Goal: Information Seeking & Learning: Learn about a topic

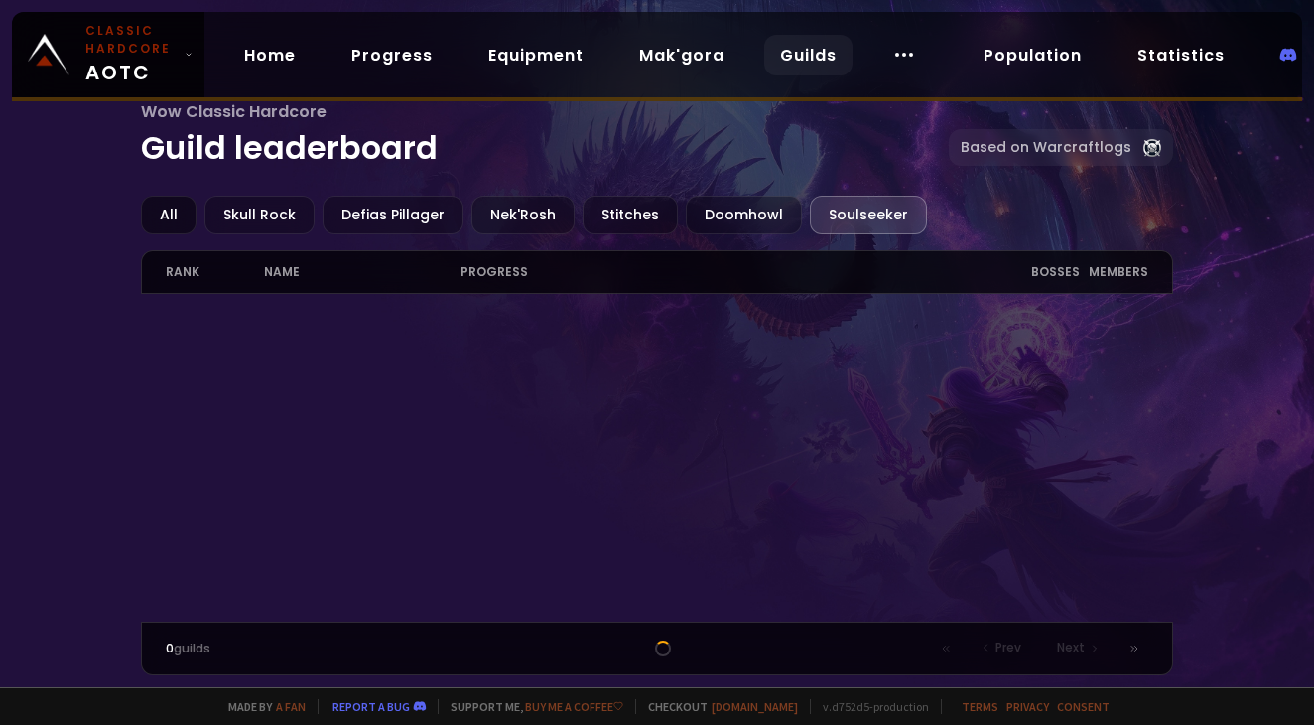
click at [162, 215] on div "All" at bounding box center [169, 215] width 56 height 39
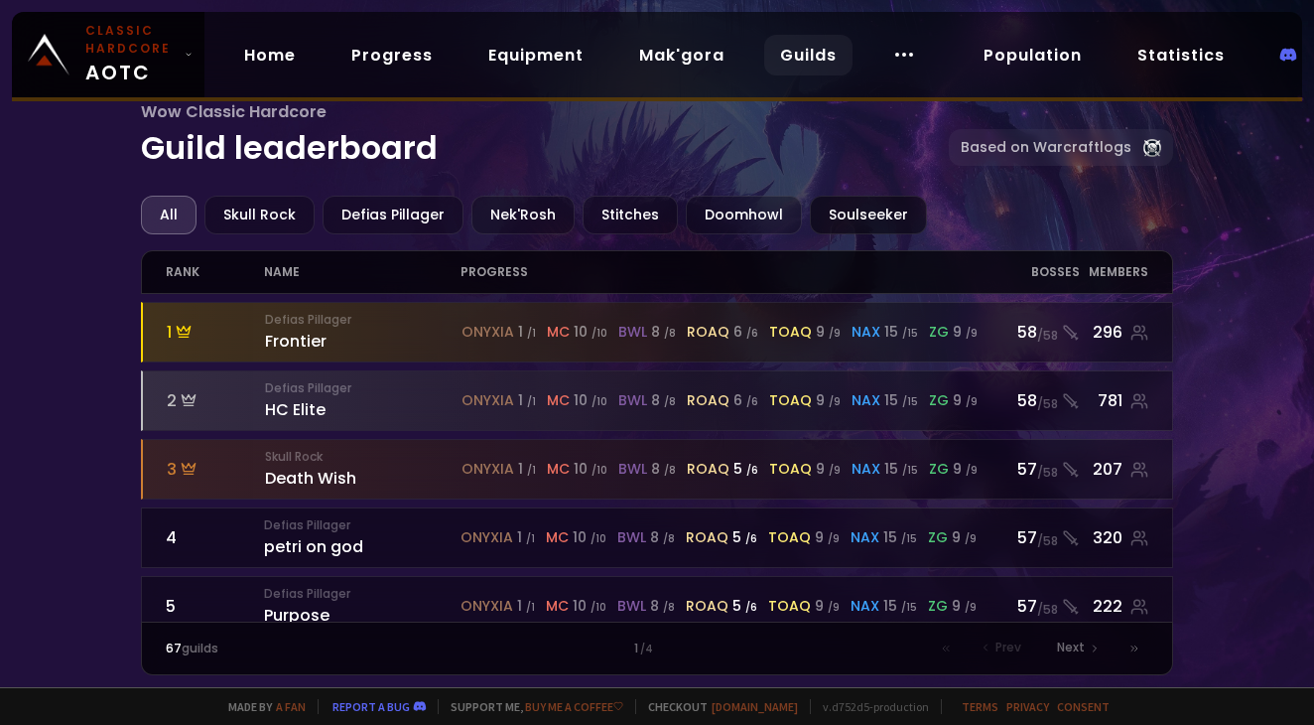
click at [861, 221] on div "Soulseeker" at bounding box center [868, 215] width 117 height 39
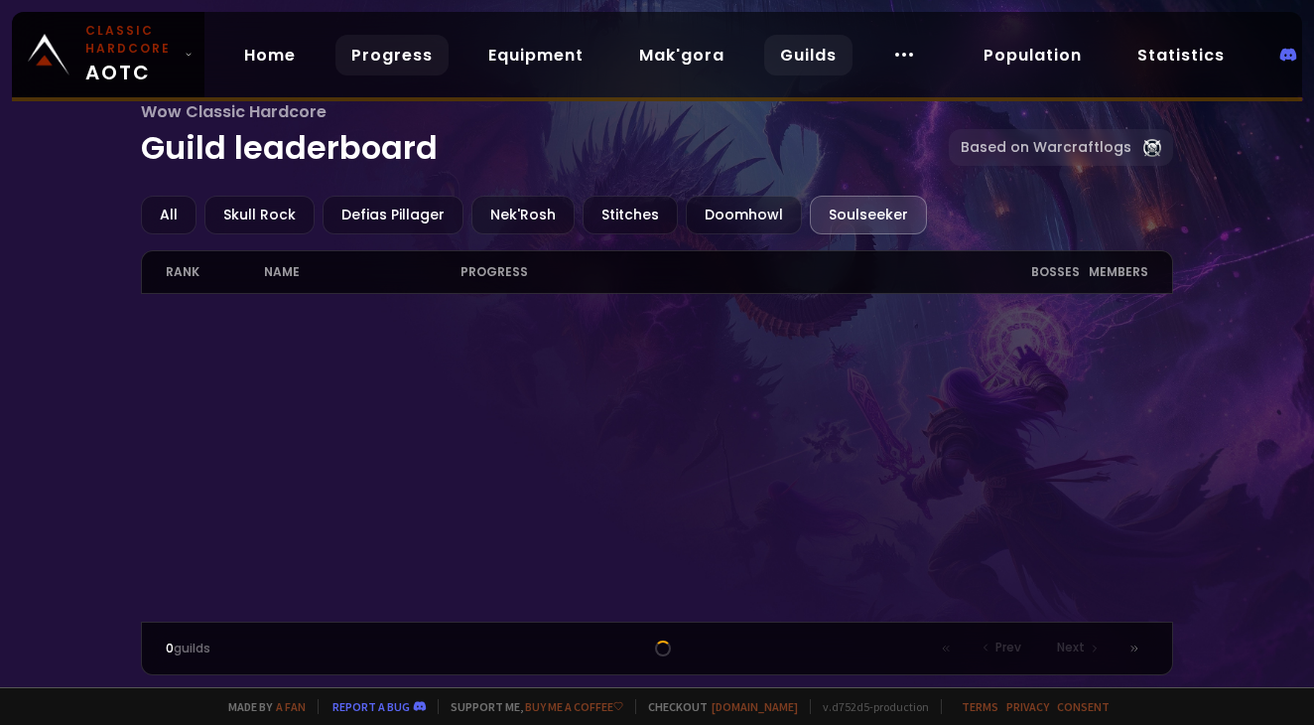
click at [402, 60] on link "Progress" at bounding box center [392, 55] width 113 height 41
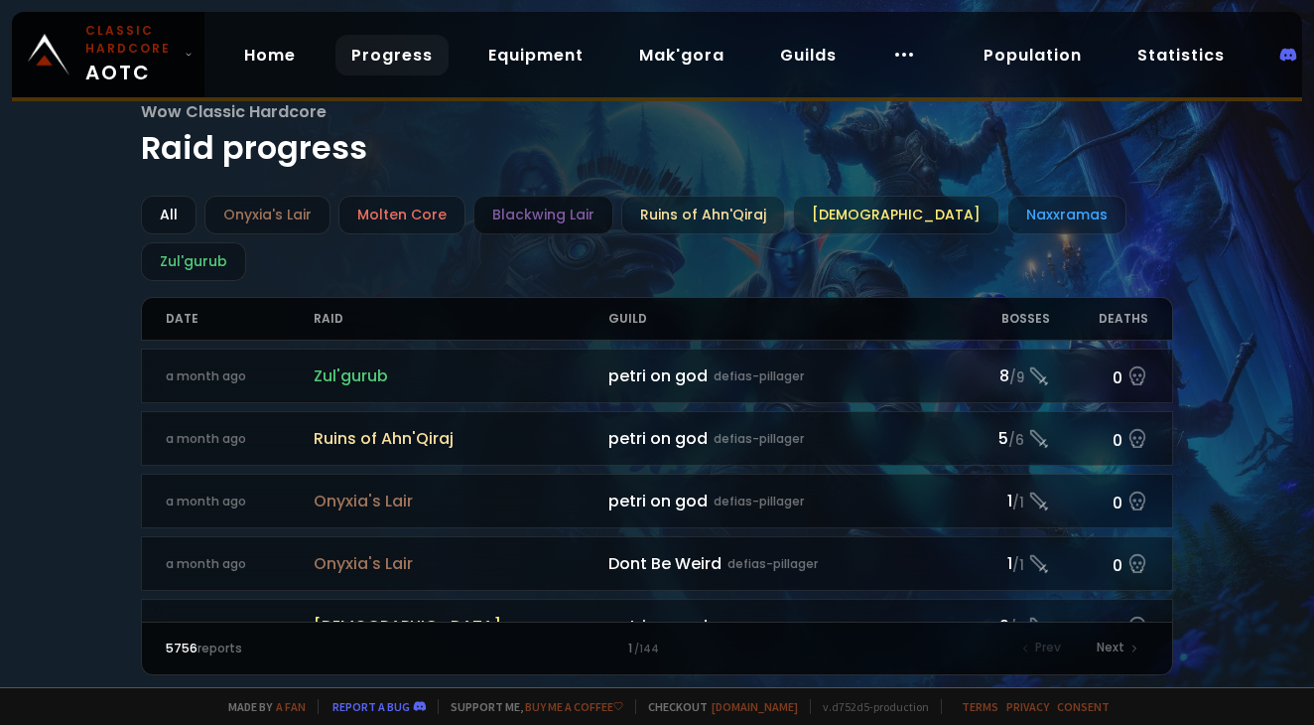
click at [555, 210] on div "Blackwing Lair" at bounding box center [543, 215] width 140 height 39
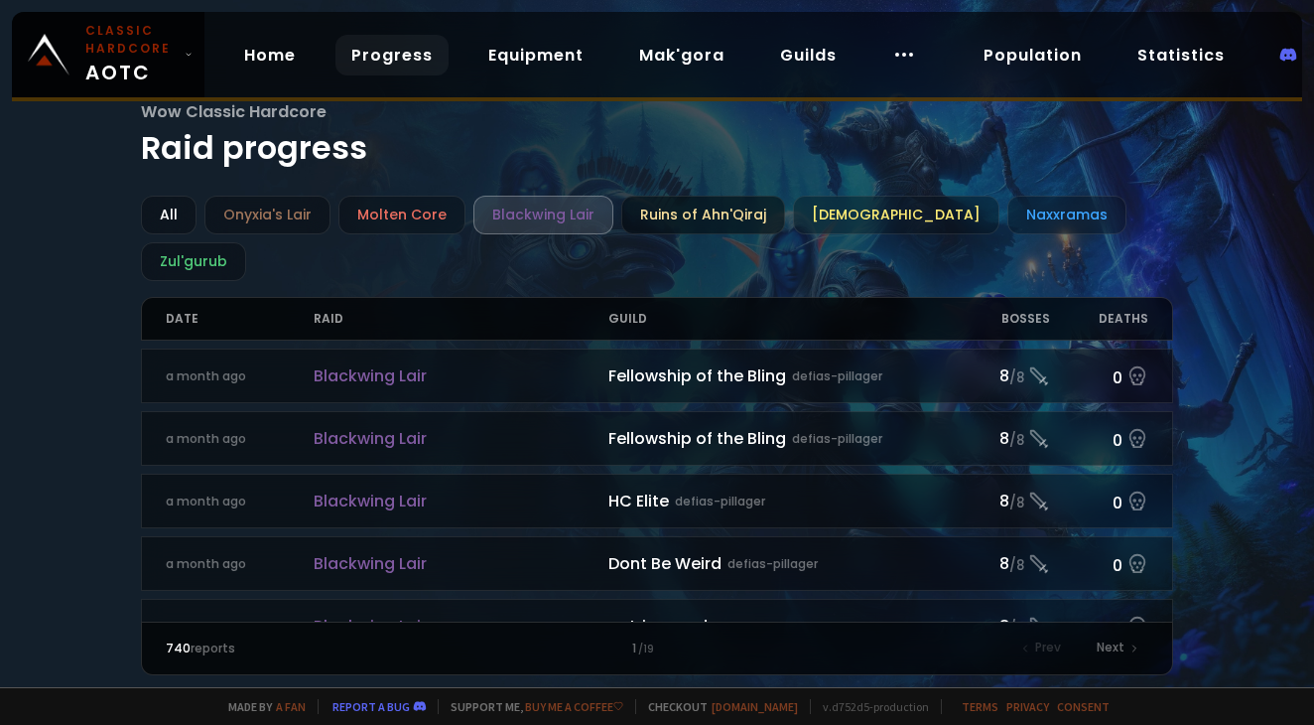
click at [716, 211] on div "Ruins of Ahn'Qiraj" at bounding box center [703, 215] width 164 height 39
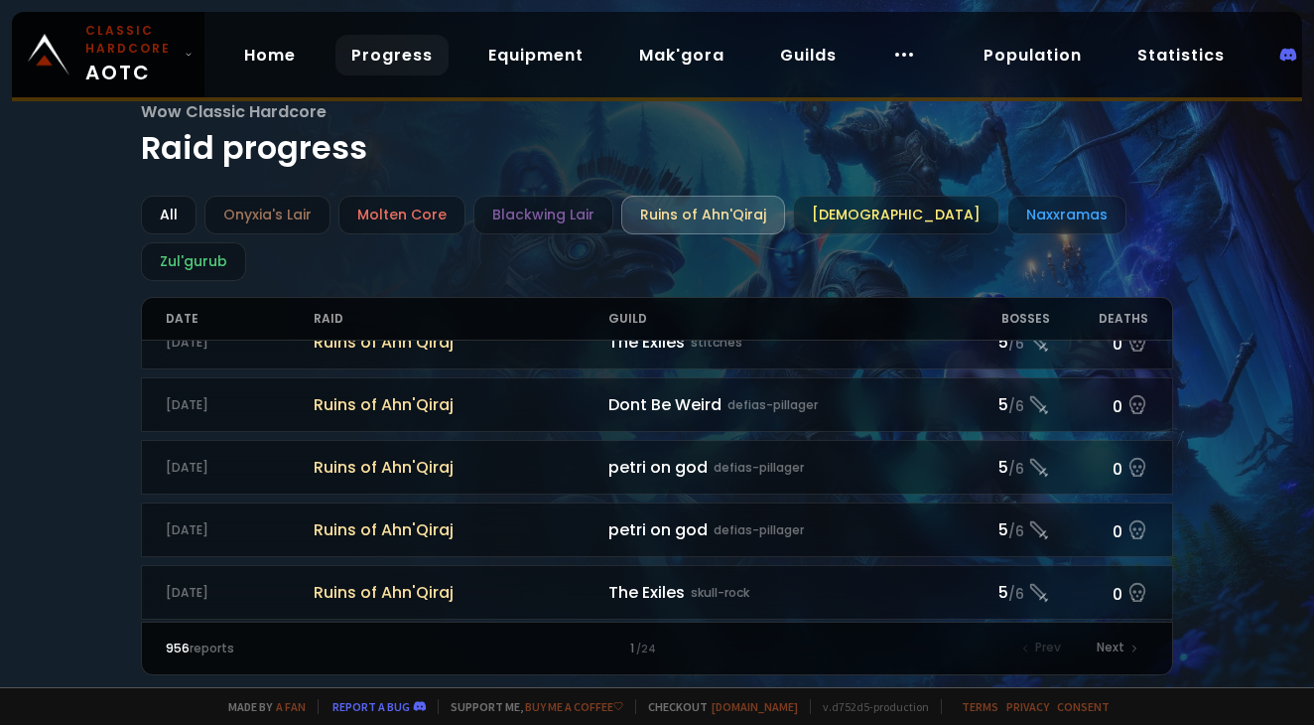
scroll to position [1599, 0]
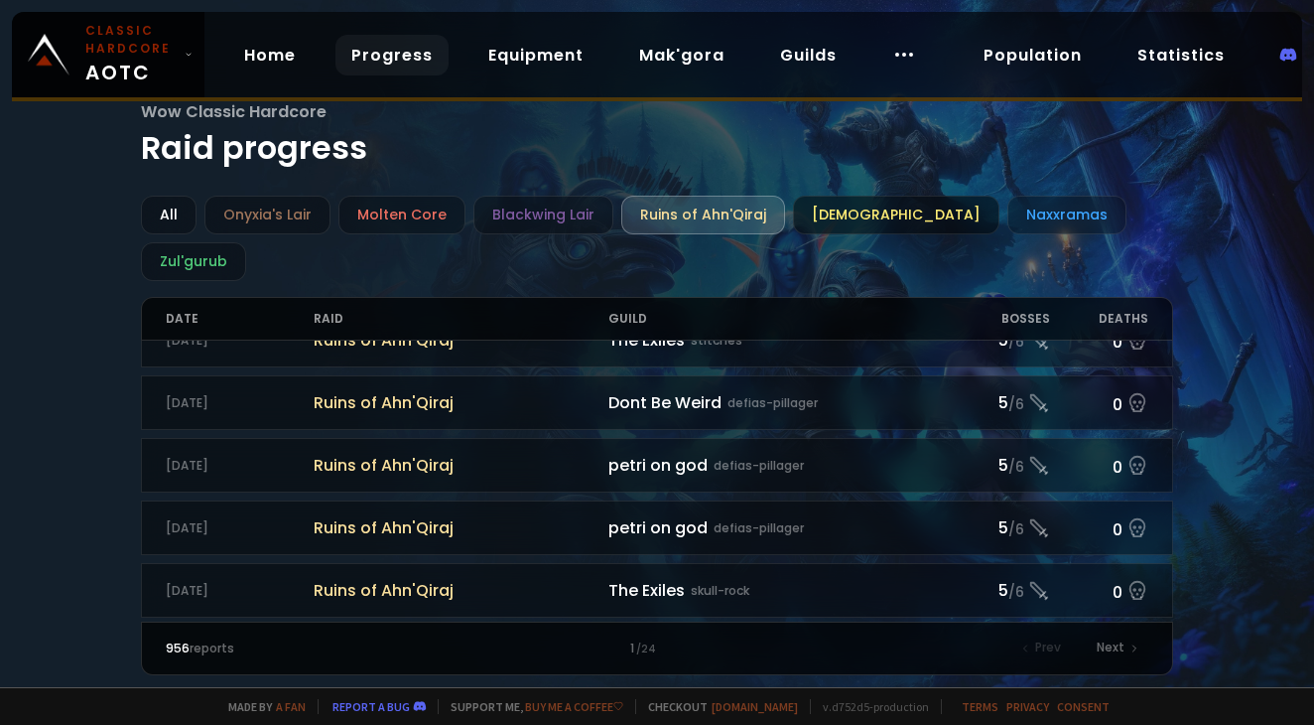
click at [854, 221] on div "[DEMOGRAPHIC_DATA]" at bounding box center [896, 215] width 206 height 39
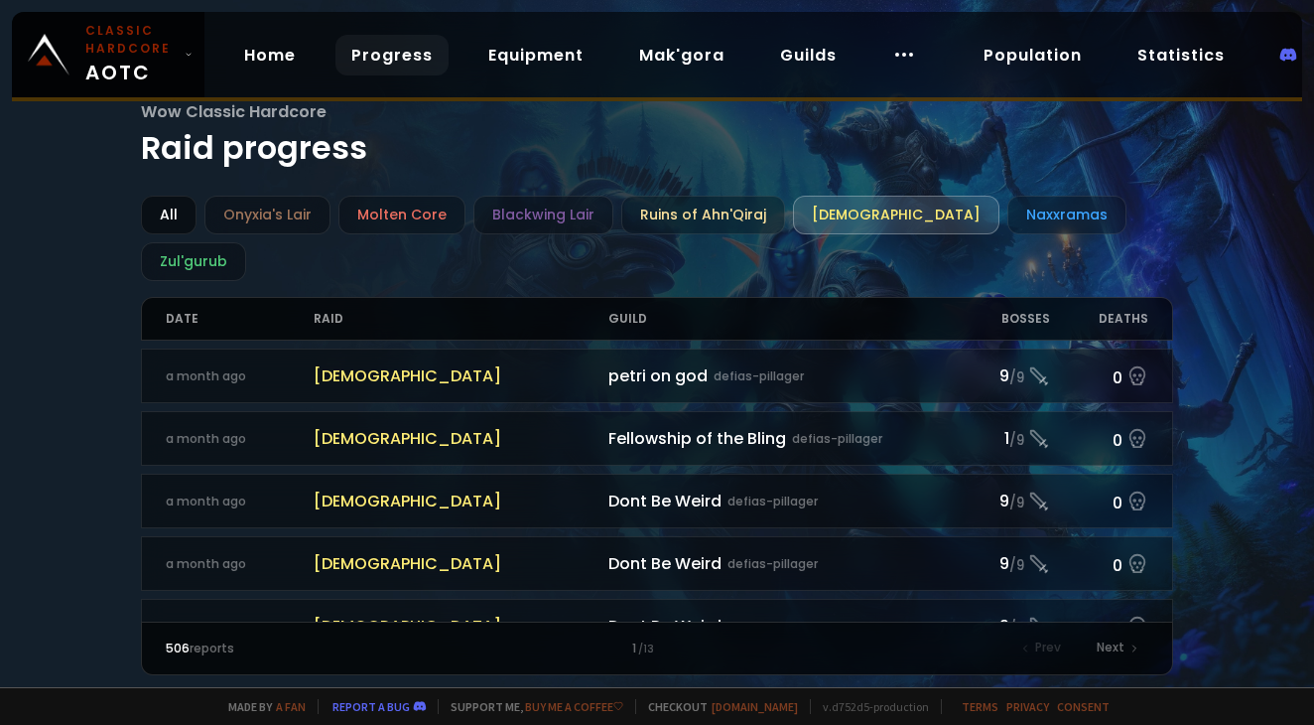
click at [170, 208] on div "All" at bounding box center [169, 215] width 56 height 39
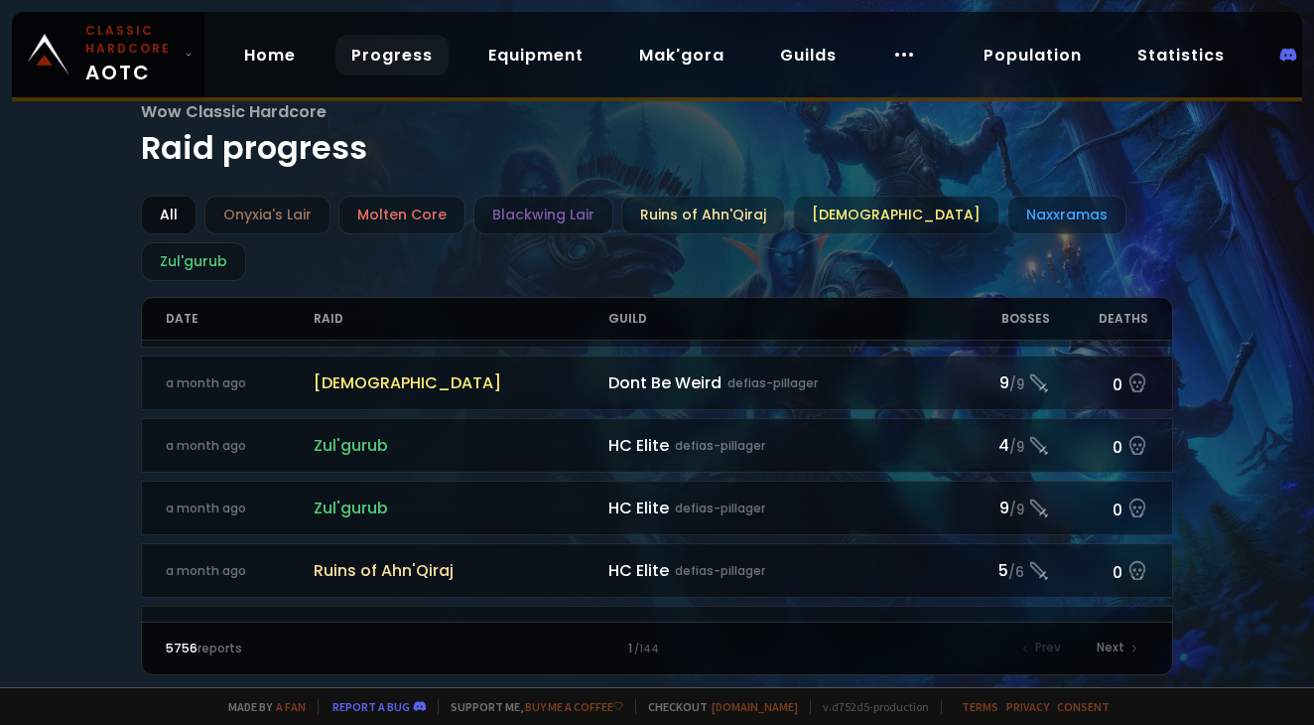
click at [167, 218] on div "All" at bounding box center [169, 215] width 56 height 39
click at [250, 214] on div "Onyxia's Lair" at bounding box center [267, 215] width 126 height 39
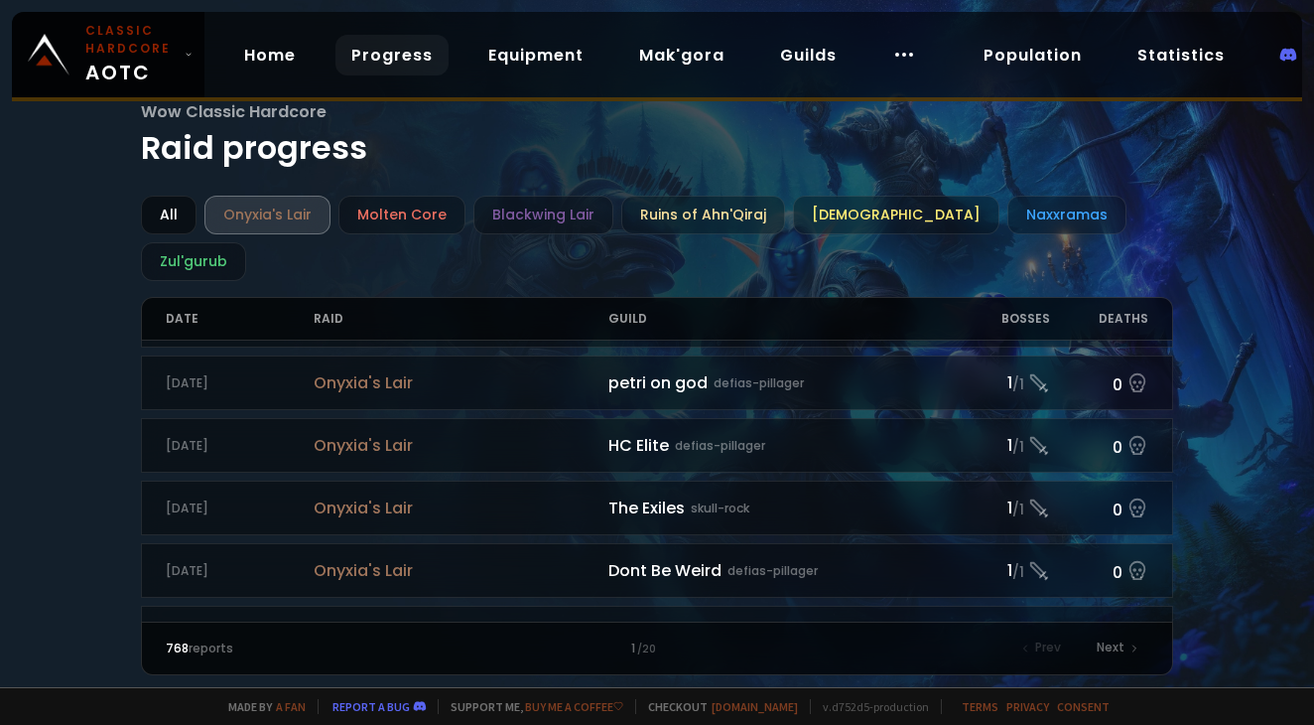
click at [166, 205] on div "All" at bounding box center [169, 215] width 56 height 39
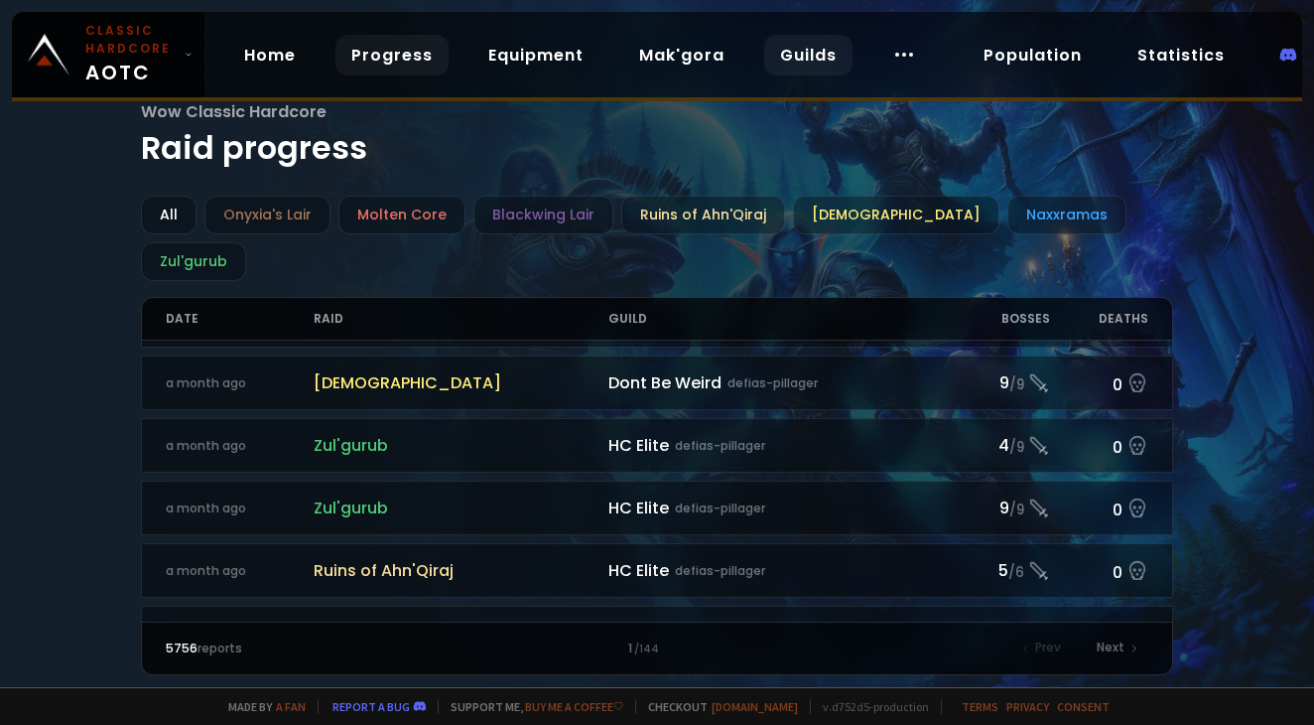
click at [800, 46] on link "Guilds" at bounding box center [808, 55] width 88 height 41
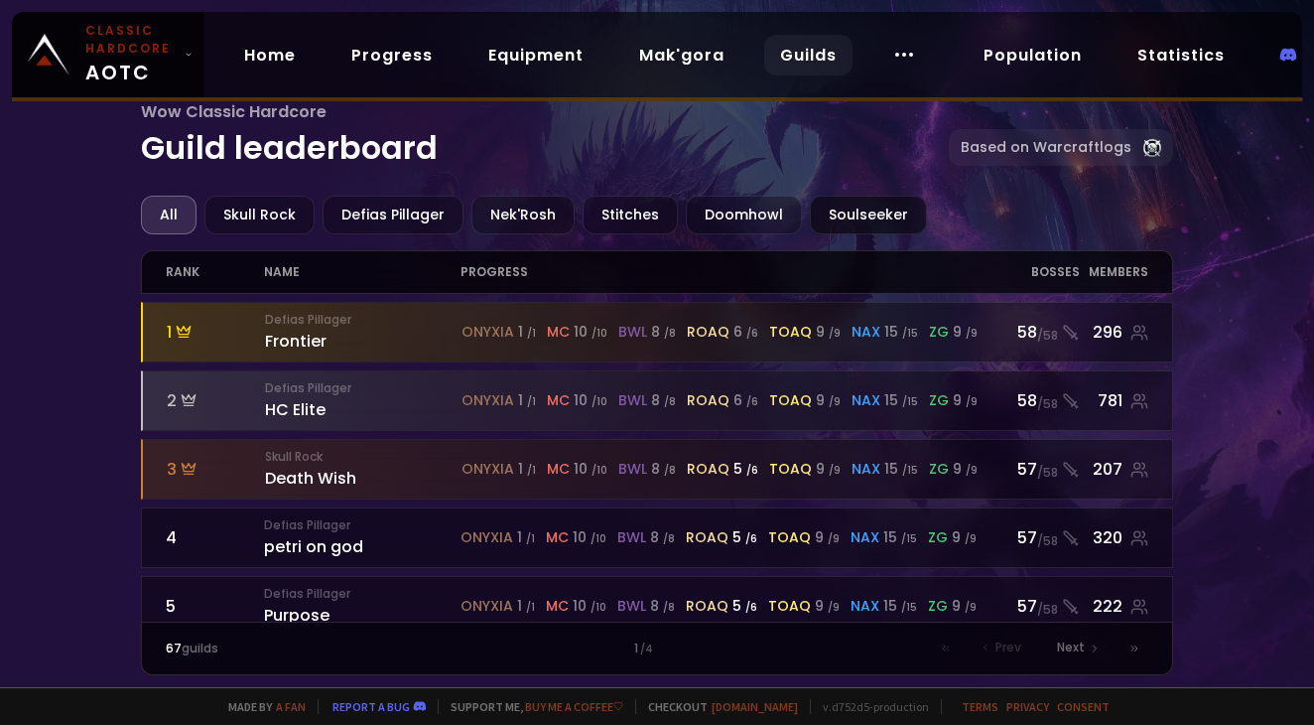
click at [845, 212] on div "Soulseeker" at bounding box center [868, 215] width 117 height 39
